Goal: Check status: Check status

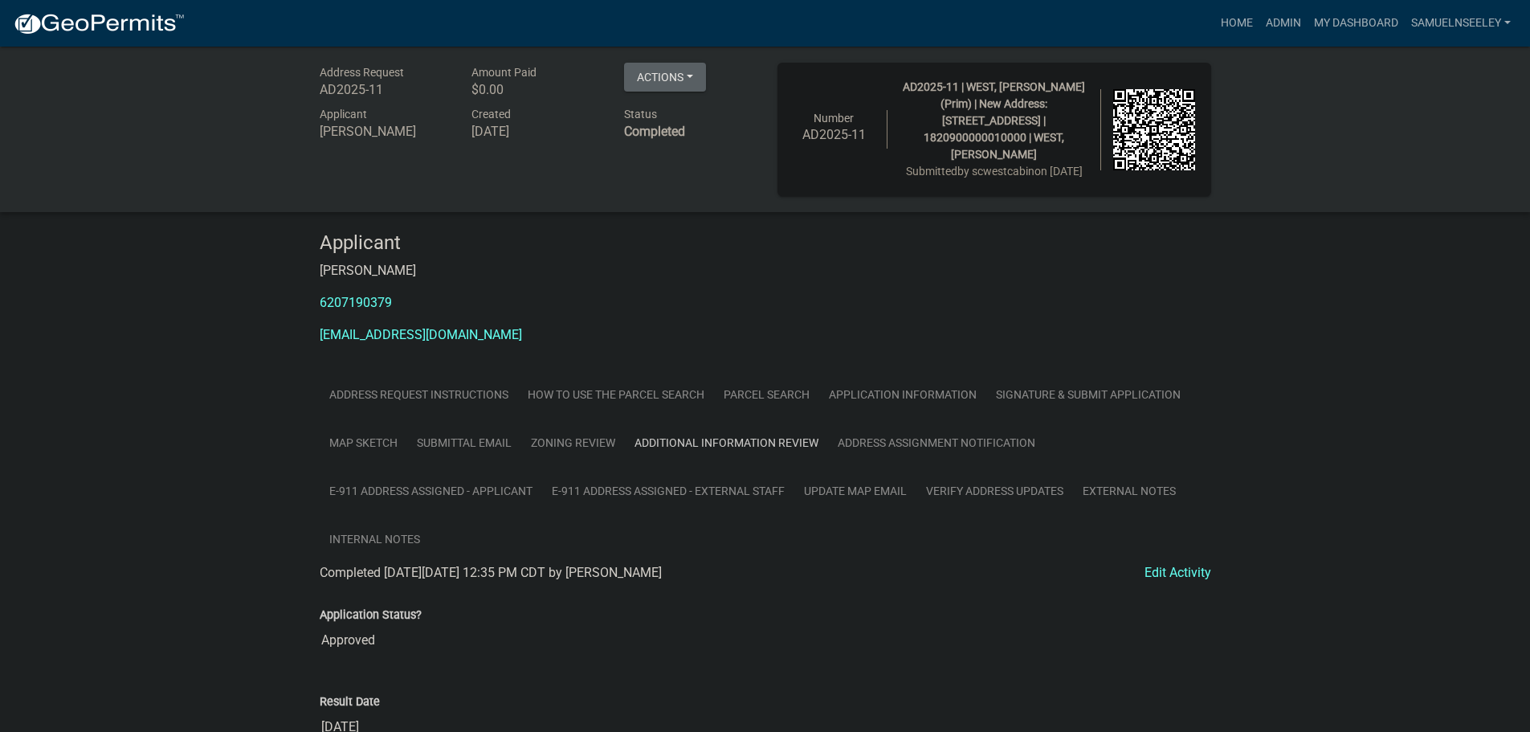
click at [722, 458] on link "Additional Information Review" at bounding box center [726, 442] width 203 height 49
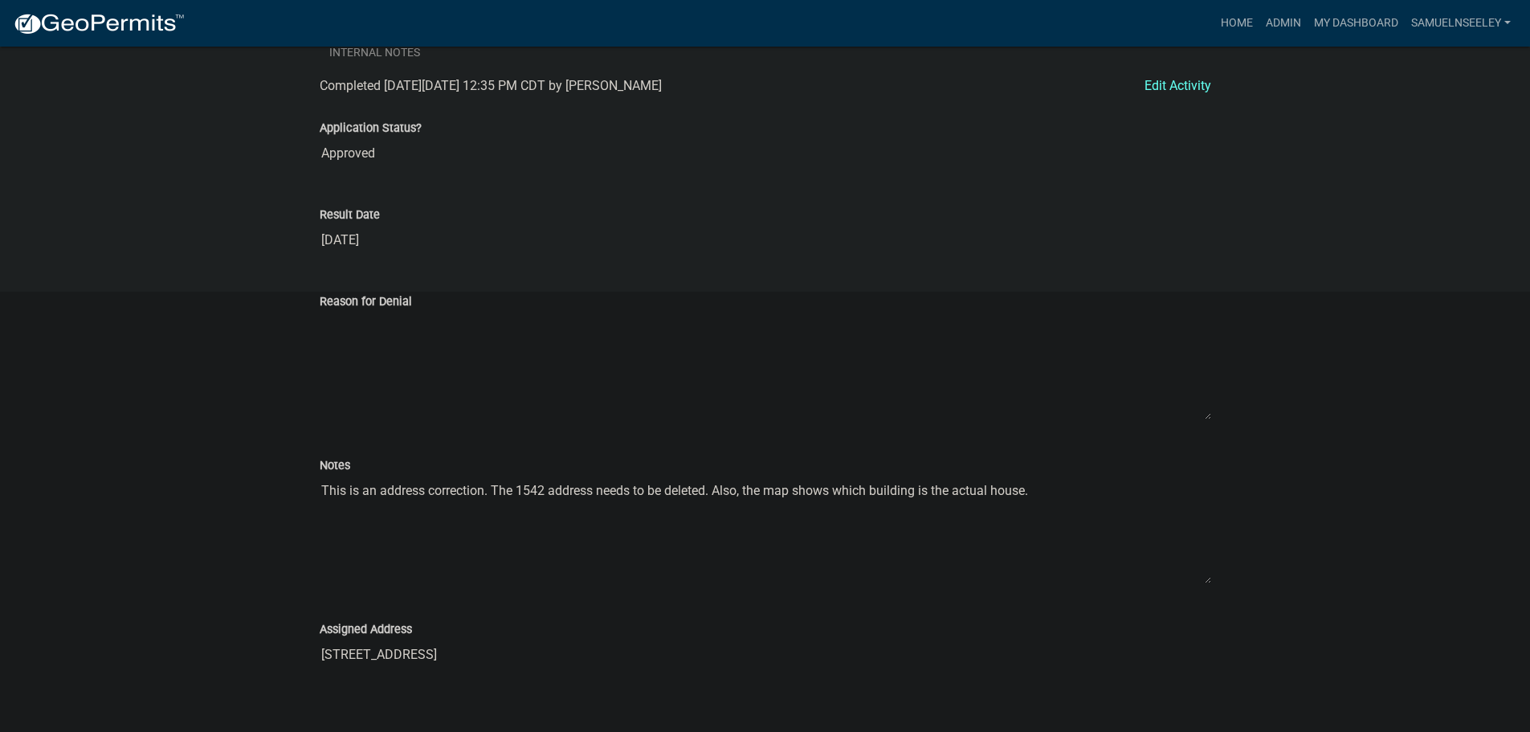
scroll to position [523, 0]
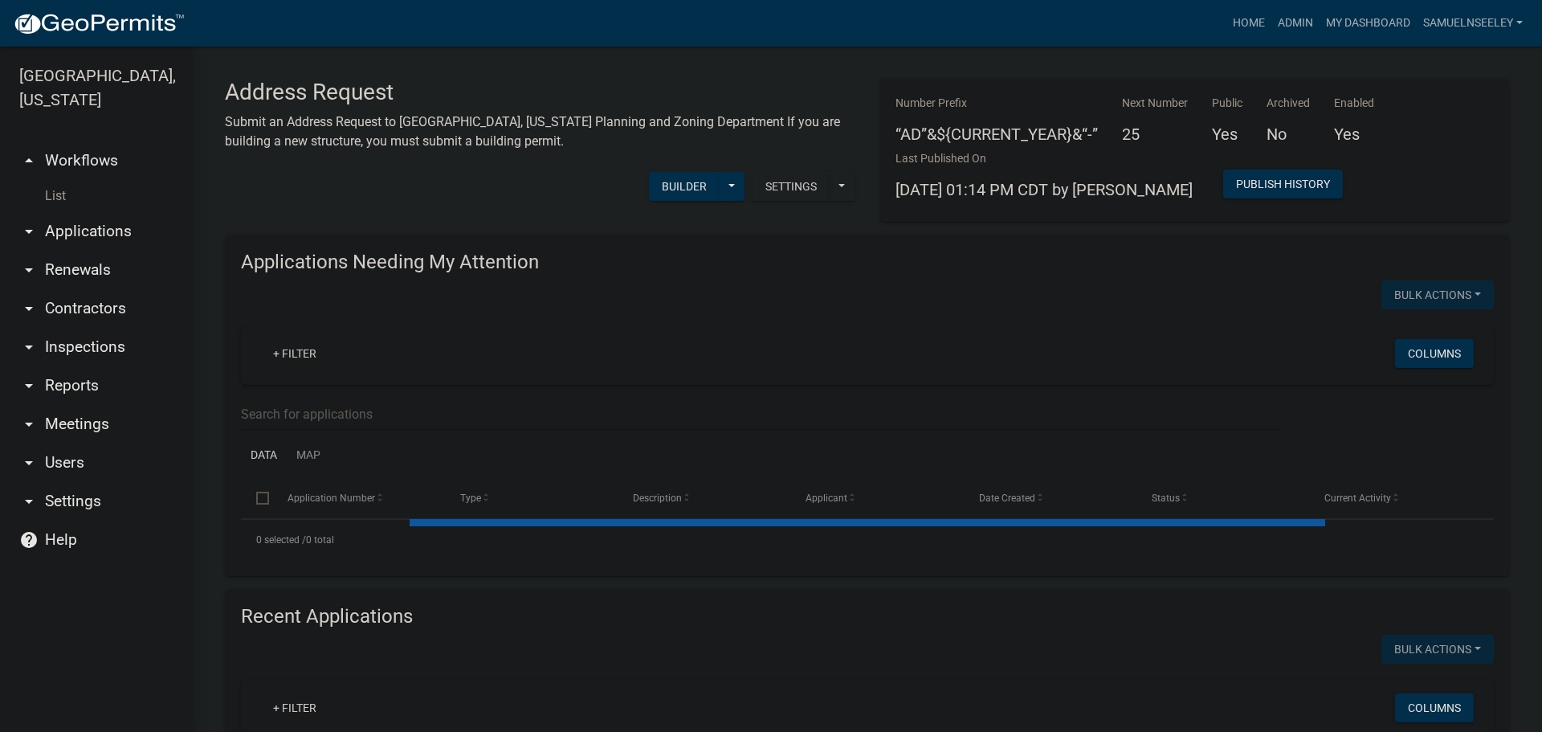
select select "3: 100"
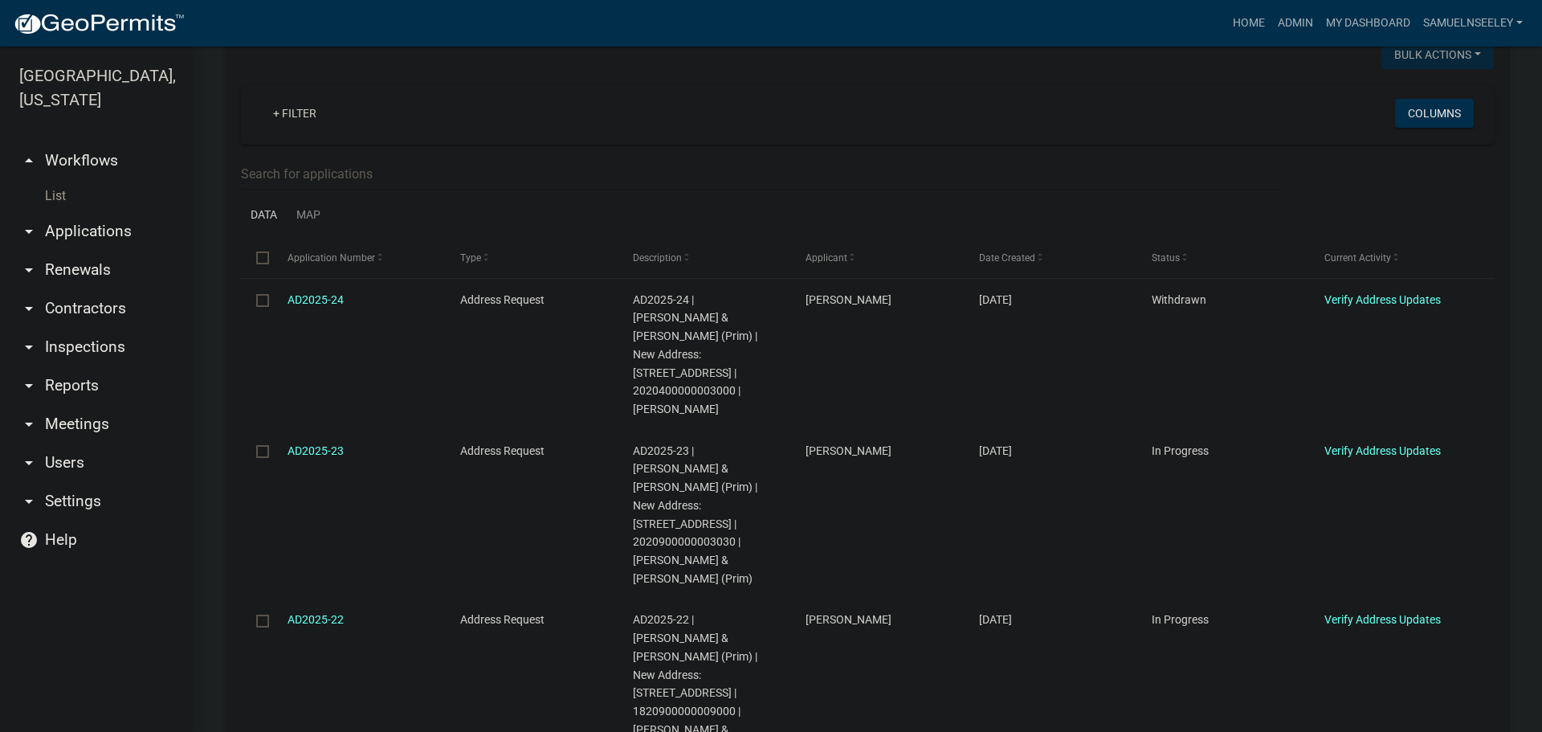
scroll to position [241, 0]
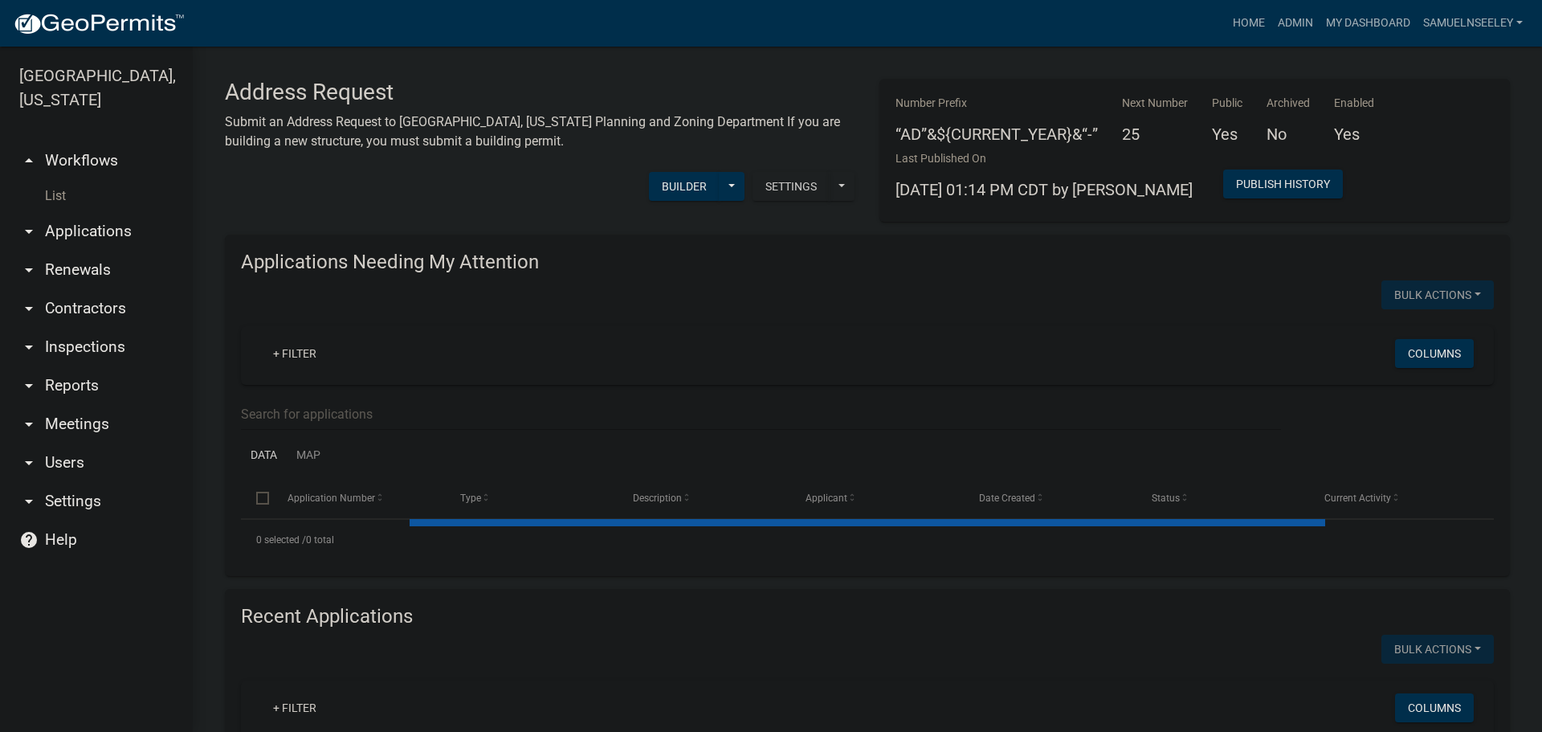
select select "3: 100"
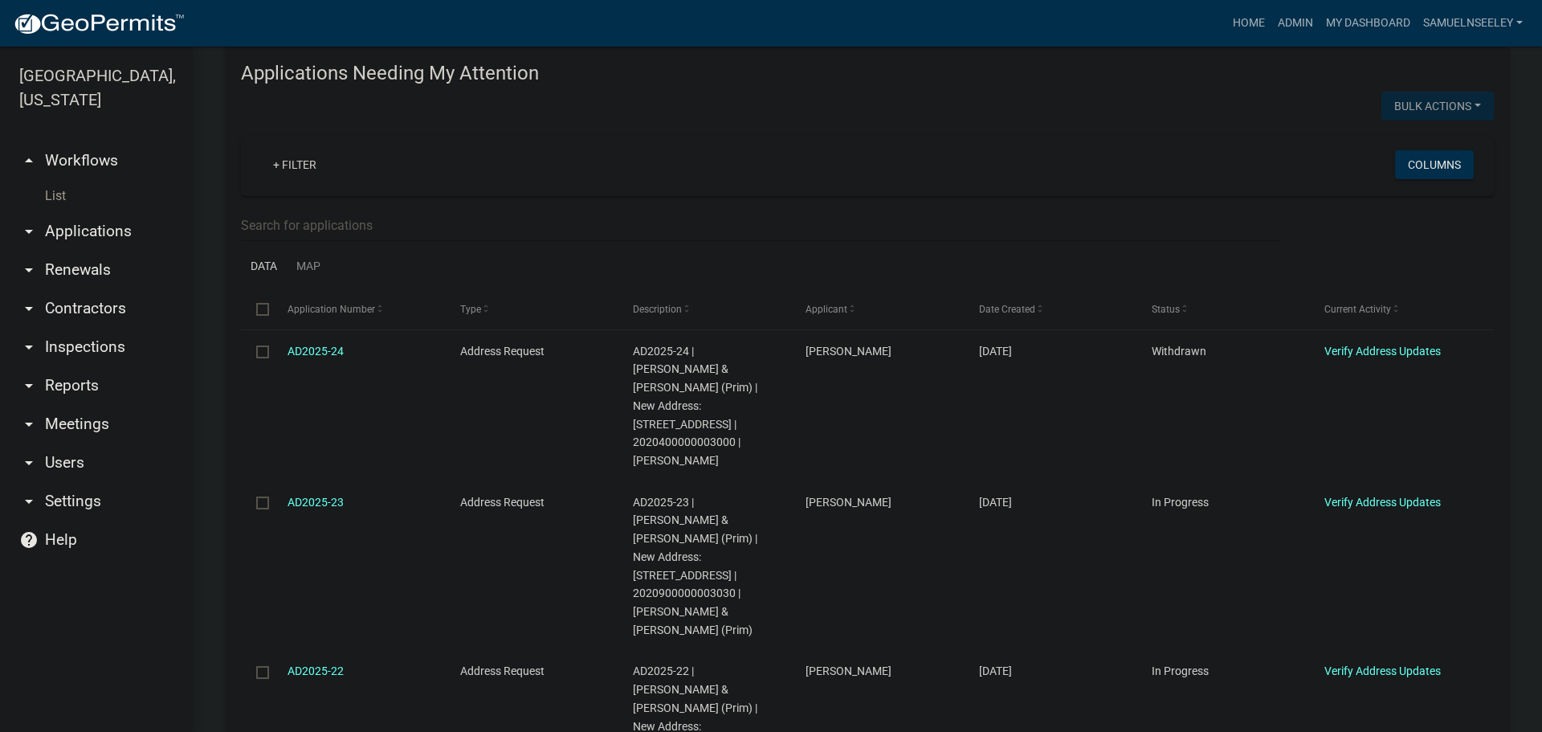
scroll to position [321, 0]
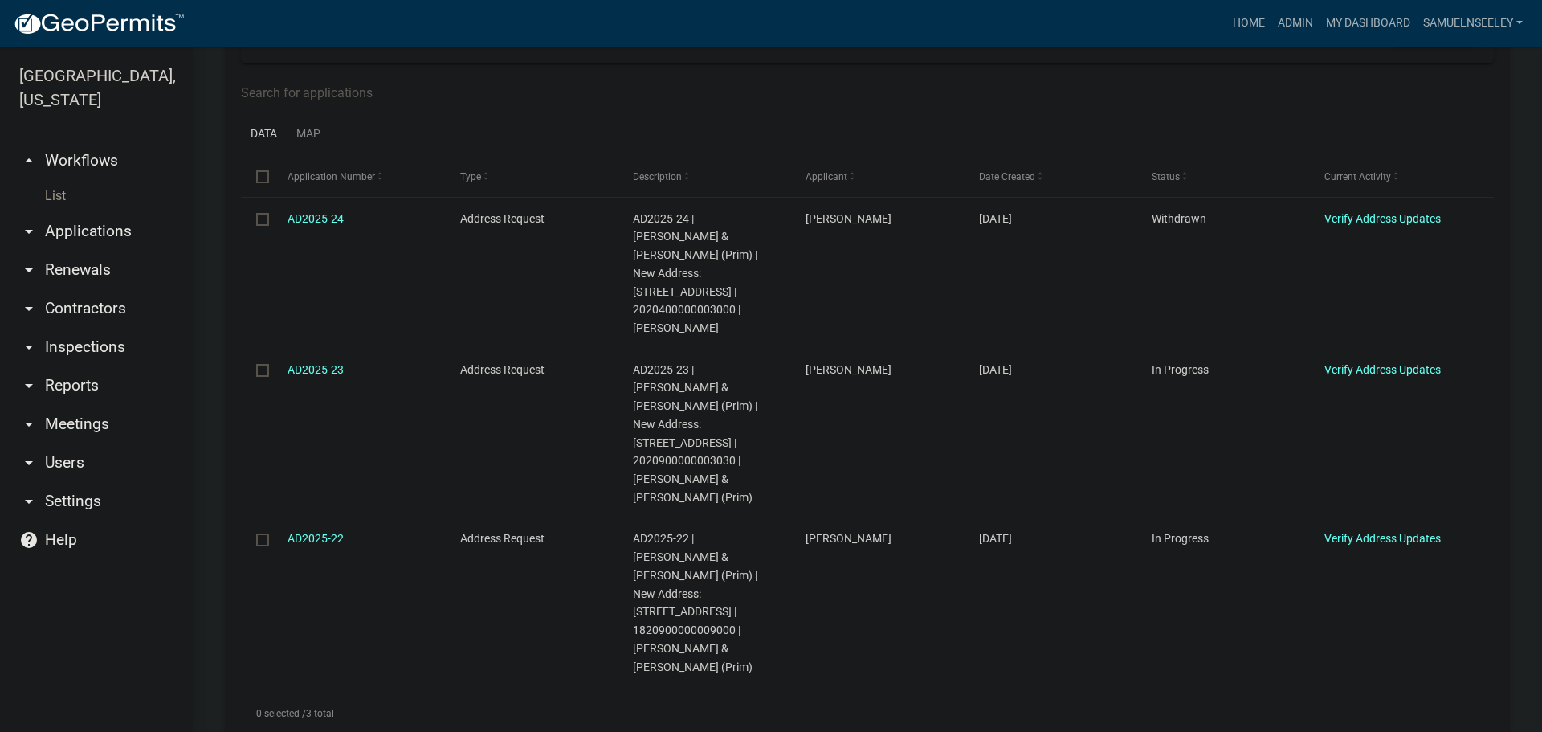
click at [55, 180] on link "List" at bounding box center [96, 196] width 193 height 32
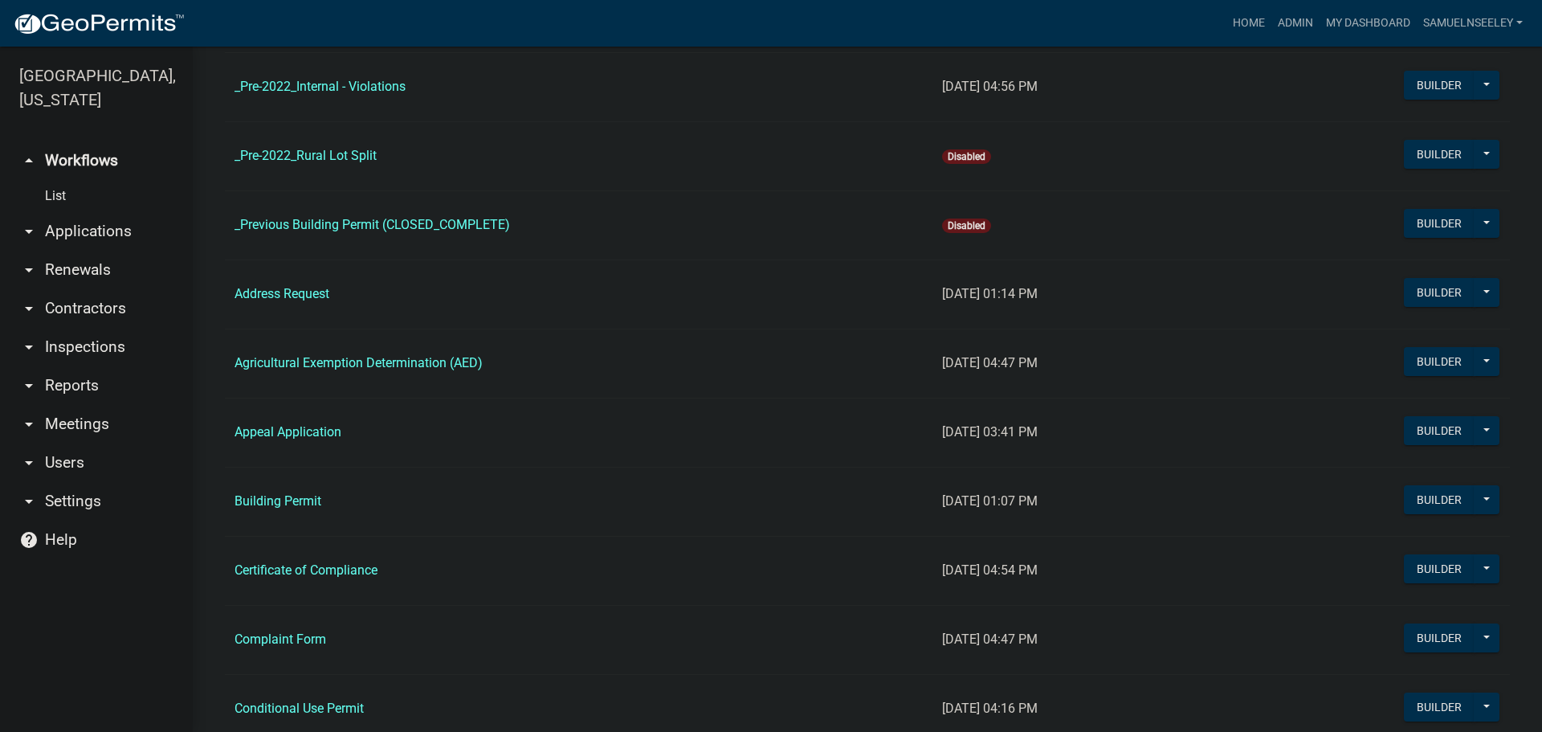
scroll to position [562, 0]
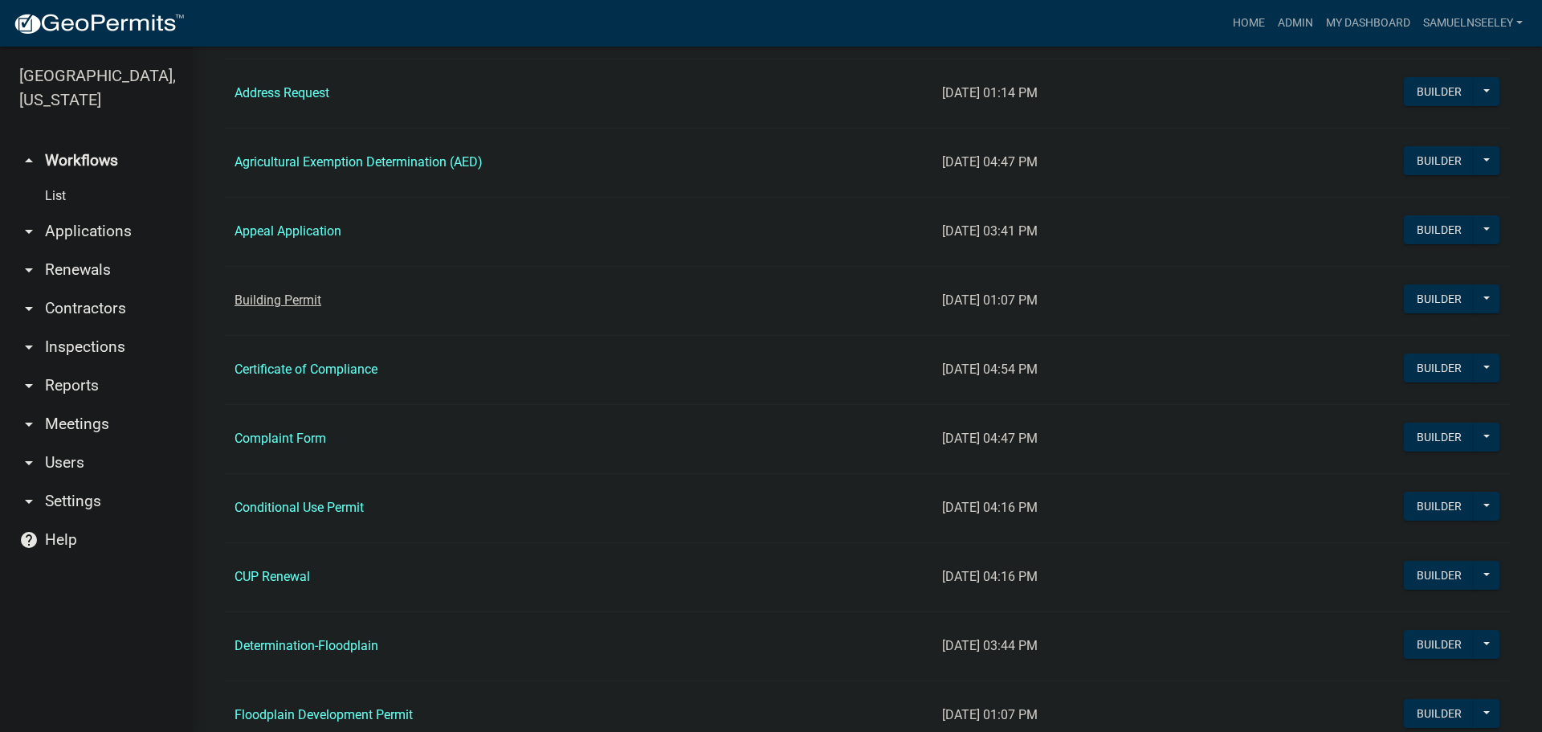
click at [294, 301] on link "Building Permit" at bounding box center [278, 299] width 87 height 15
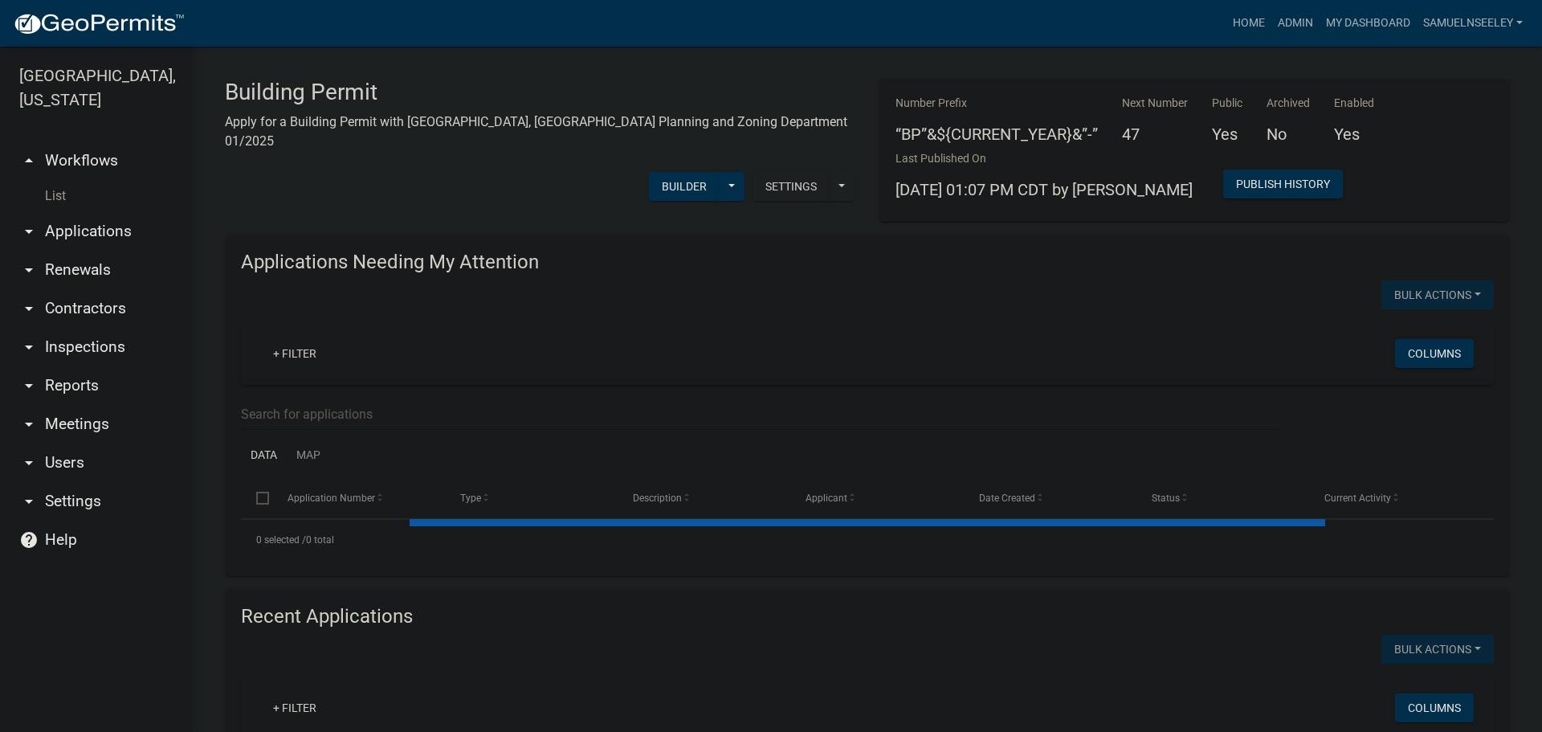
select select "3: 100"
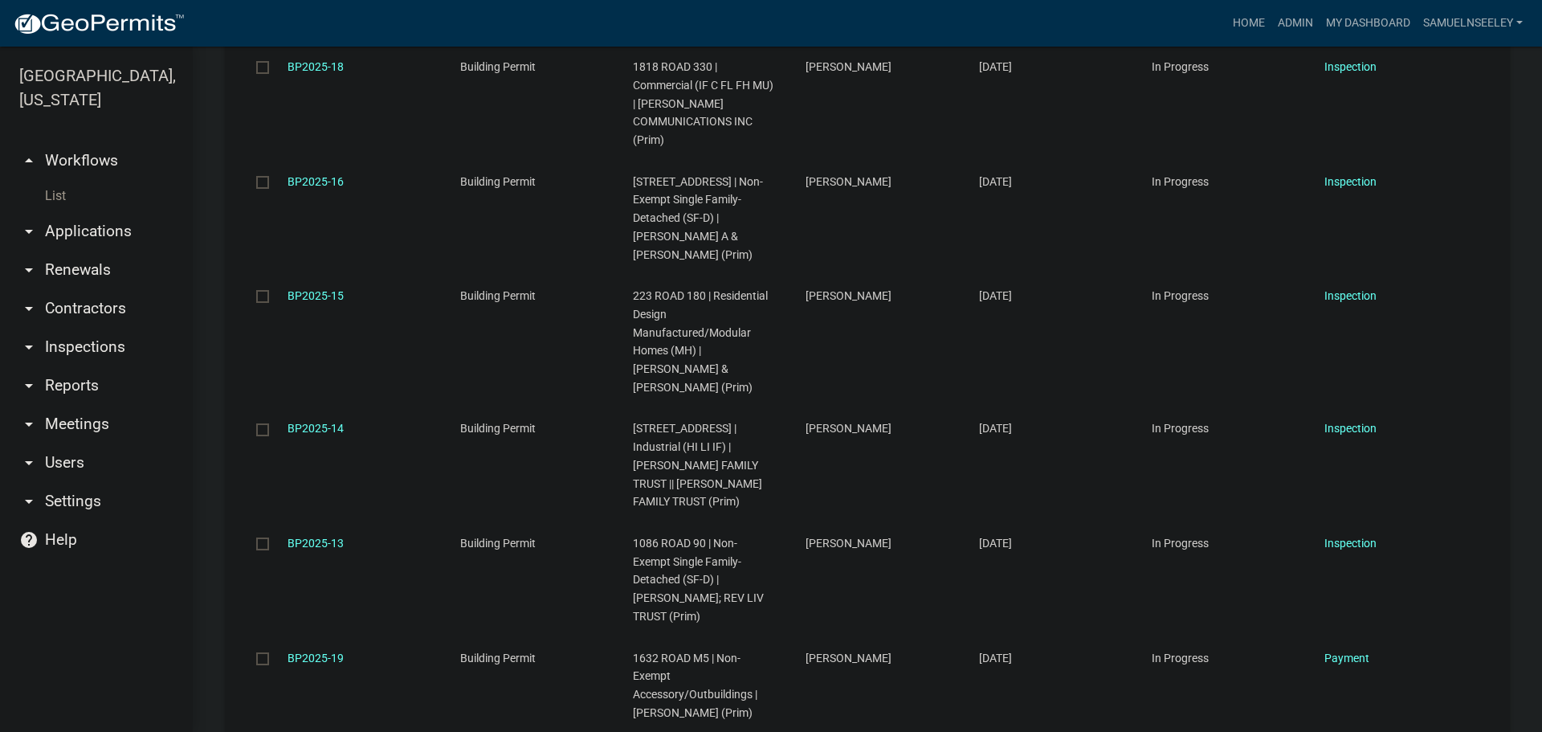
scroll to position [5863, 0]
